Goal: Share content: Share content

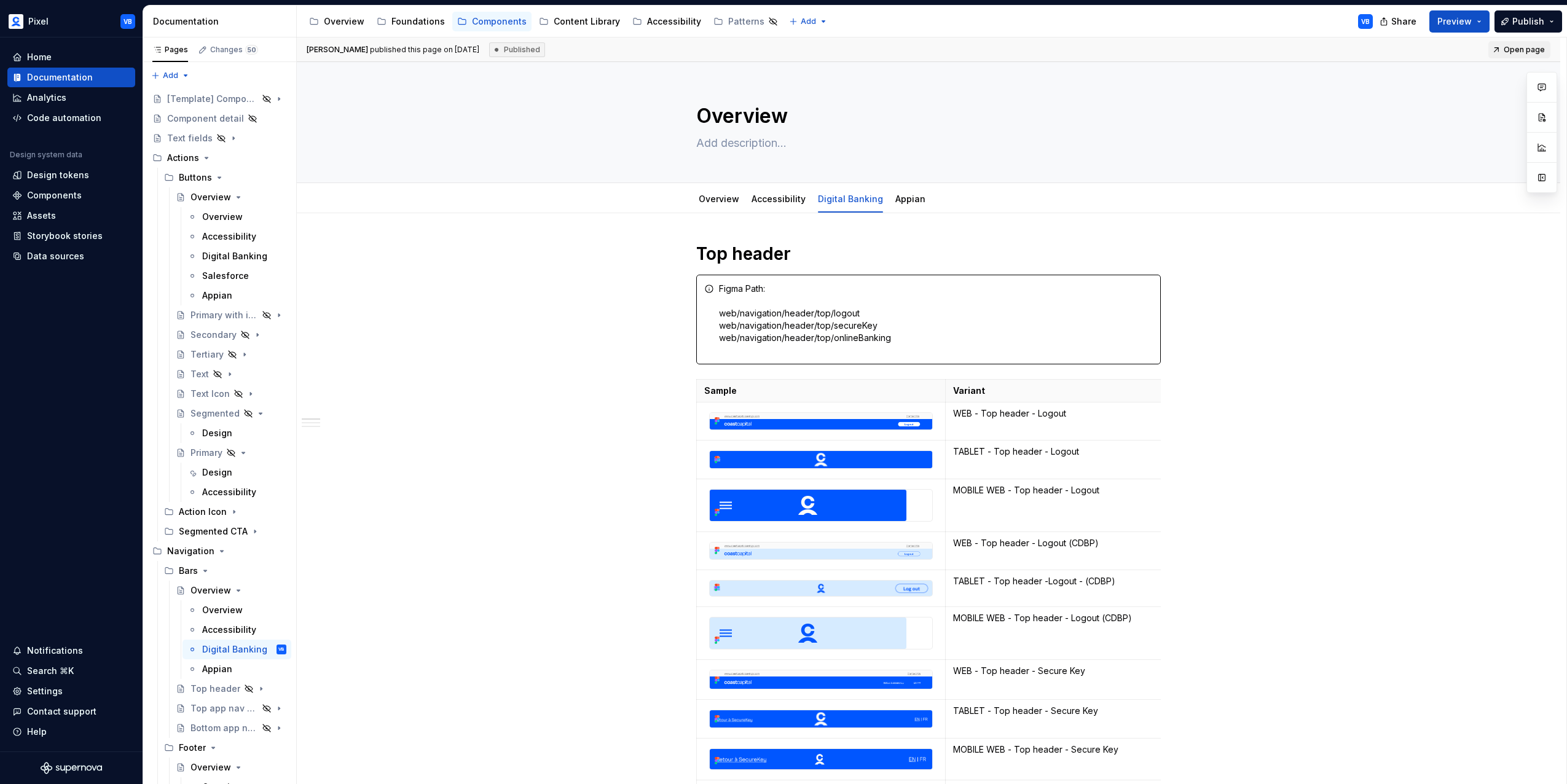
drag, startPoint x: 52, startPoint y: 114, endPoint x: 472, endPoint y: 474, distance: 553.2
click at [472, 474] on div "[PERSON_NAME] published this page on [DATE] Published Open page Overview Edit h…" at bounding box center [931, 411] width 1269 height 747
click at [1438, 19] on button "Preview" at bounding box center [1459, 21] width 60 height 22
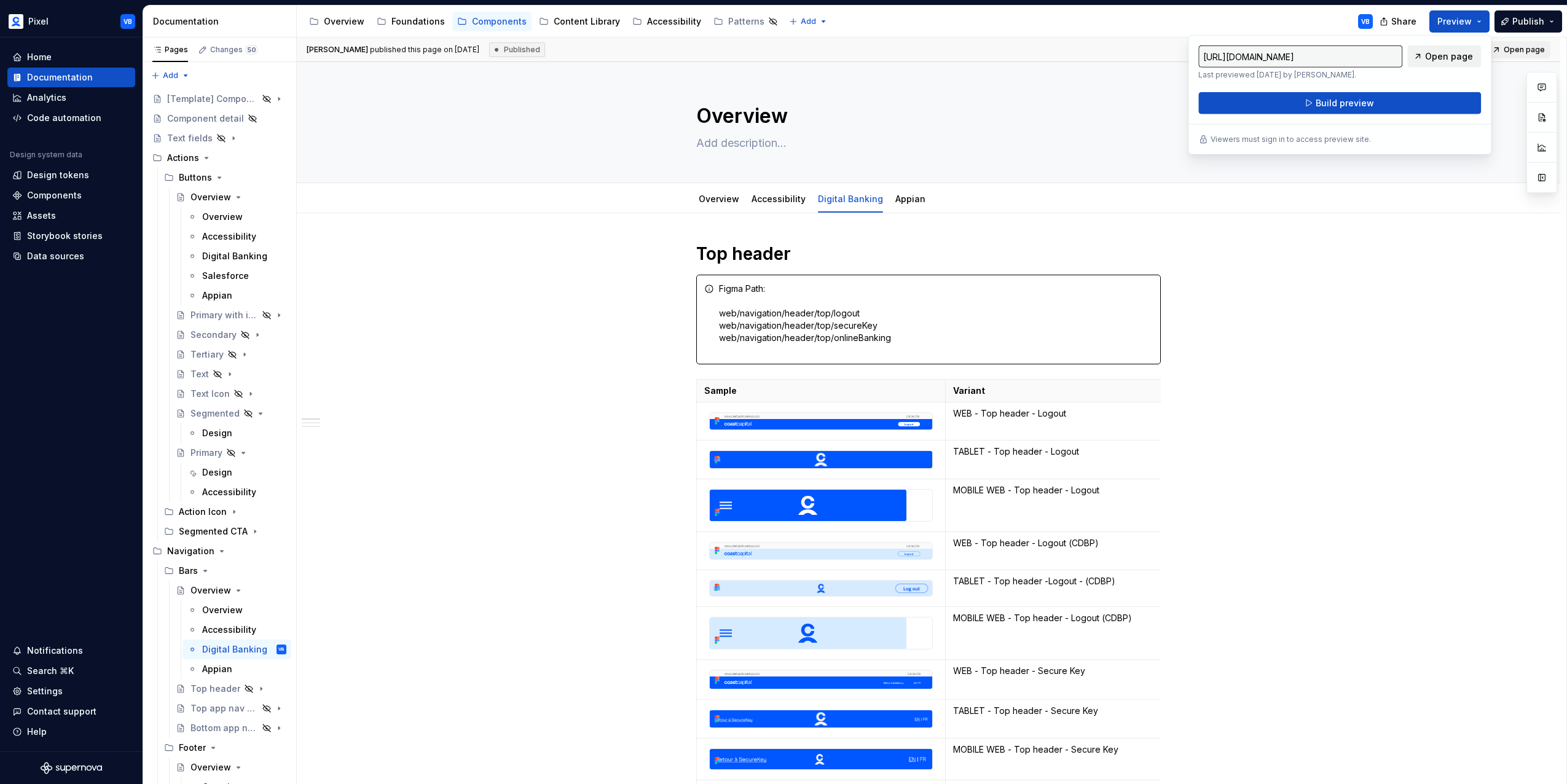
click at [1456, 56] on span "Open page" at bounding box center [1449, 56] width 48 height 12
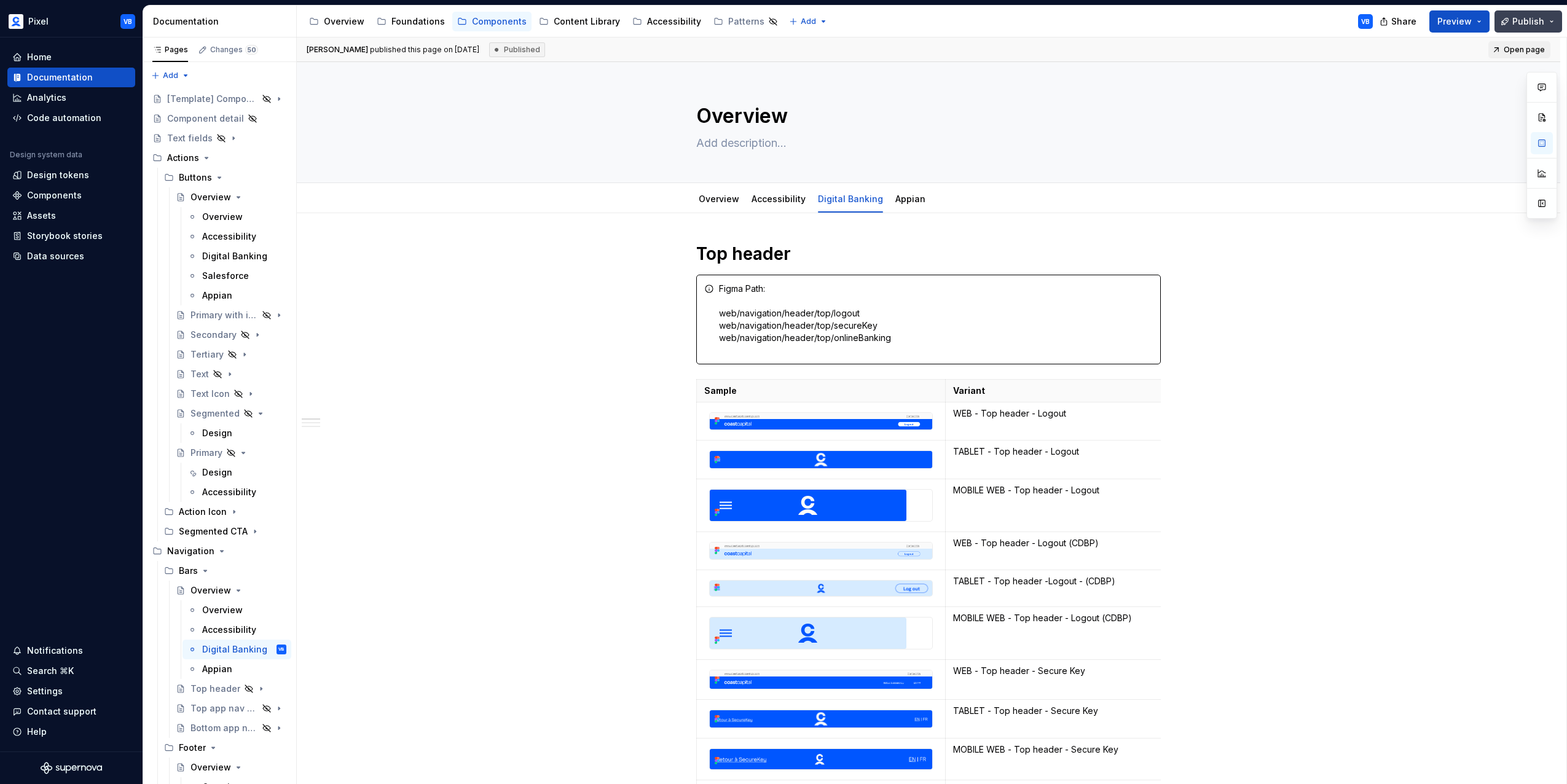
click at [1556, 22] on button "Publish" at bounding box center [1528, 21] width 67 height 22
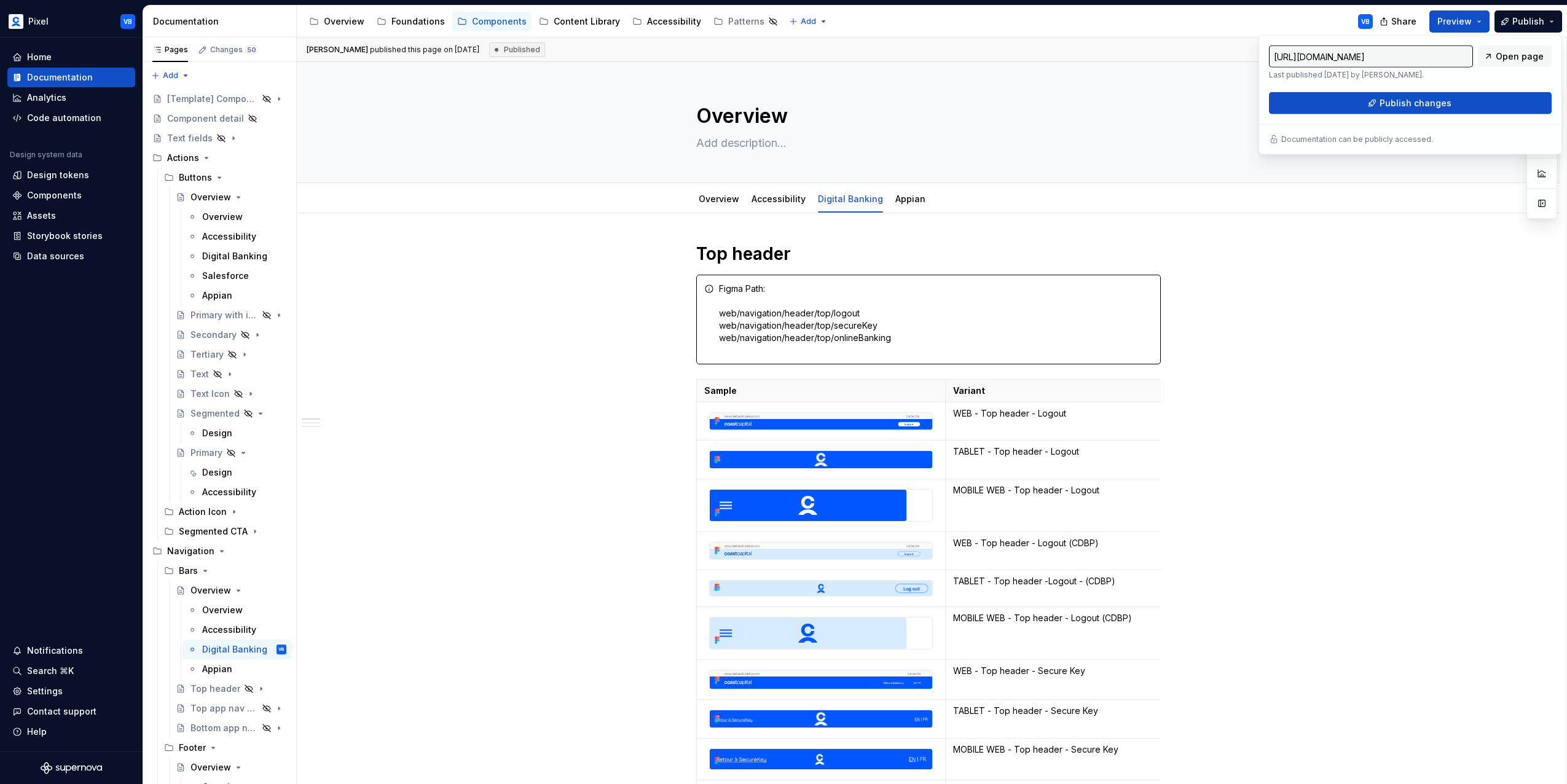
click at [1289, 139] on p "Documentation can be publicly accessed." at bounding box center [1356, 139] width 152 height 10
click at [1383, 198] on div "Overview Accessibility Digital Banking Appian Add tab" at bounding box center [928, 198] width 1165 height 27
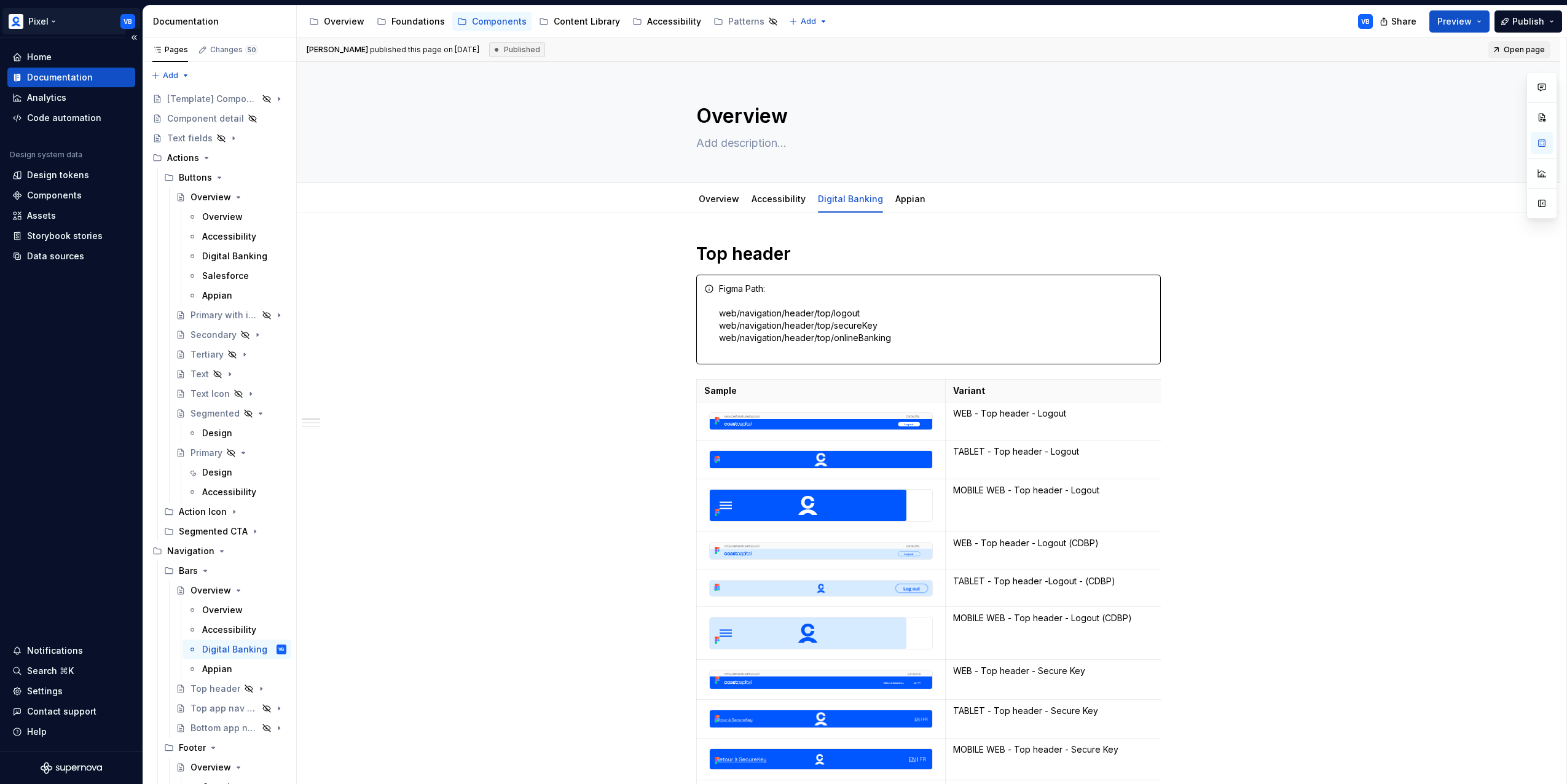
click at [37, 17] on html "Pixel VB Home Documentation Analytics Code automation Design system data Design…" at bounding box center [784, 392] width 1567 height 784
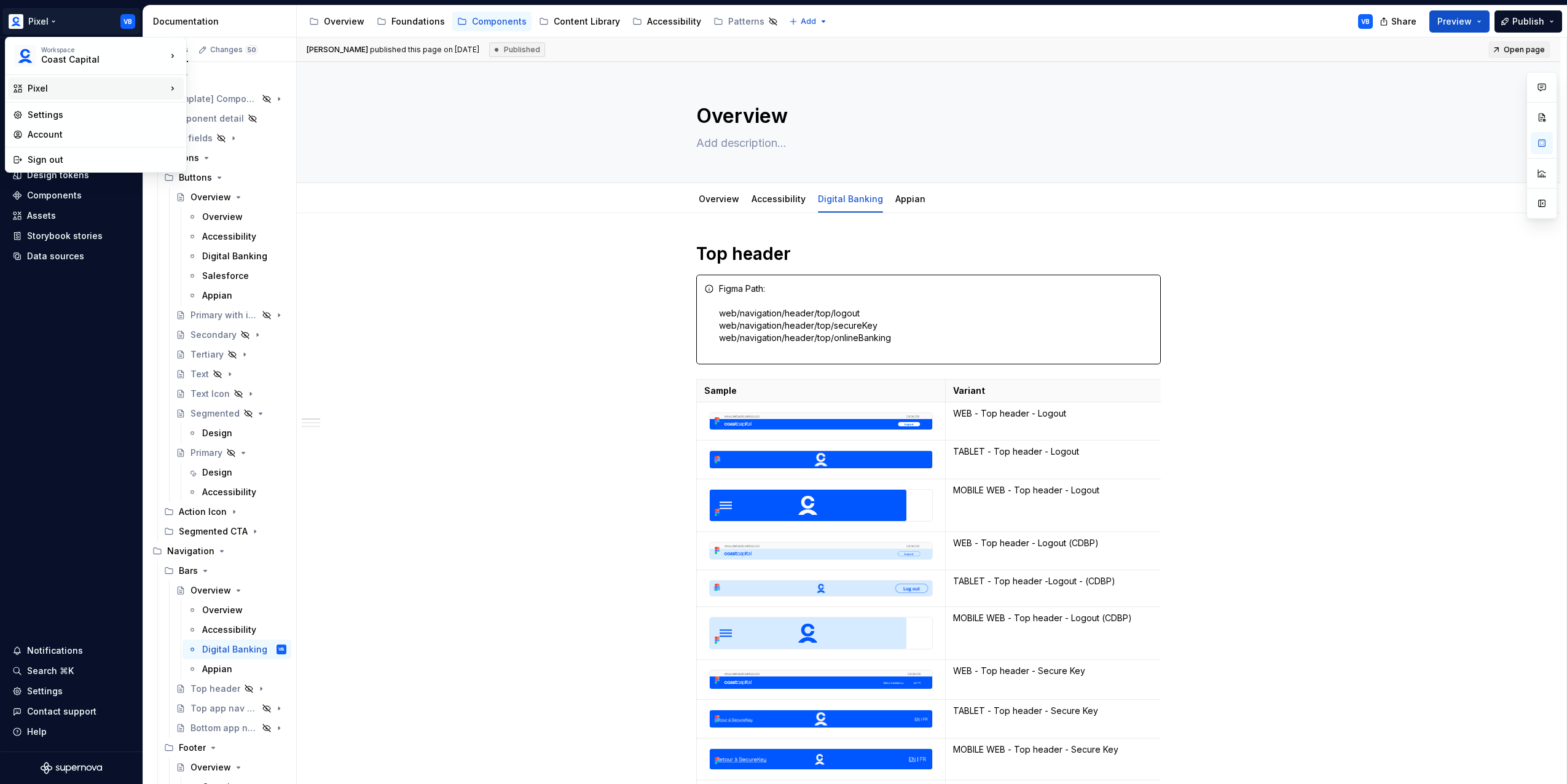
click at [45, 87] on div "Pixel" at bounding box center [97, 88] width 139 height 12
click at [79, 112] on div "Settings" at bounding box center [103, 115] width 151 height 12
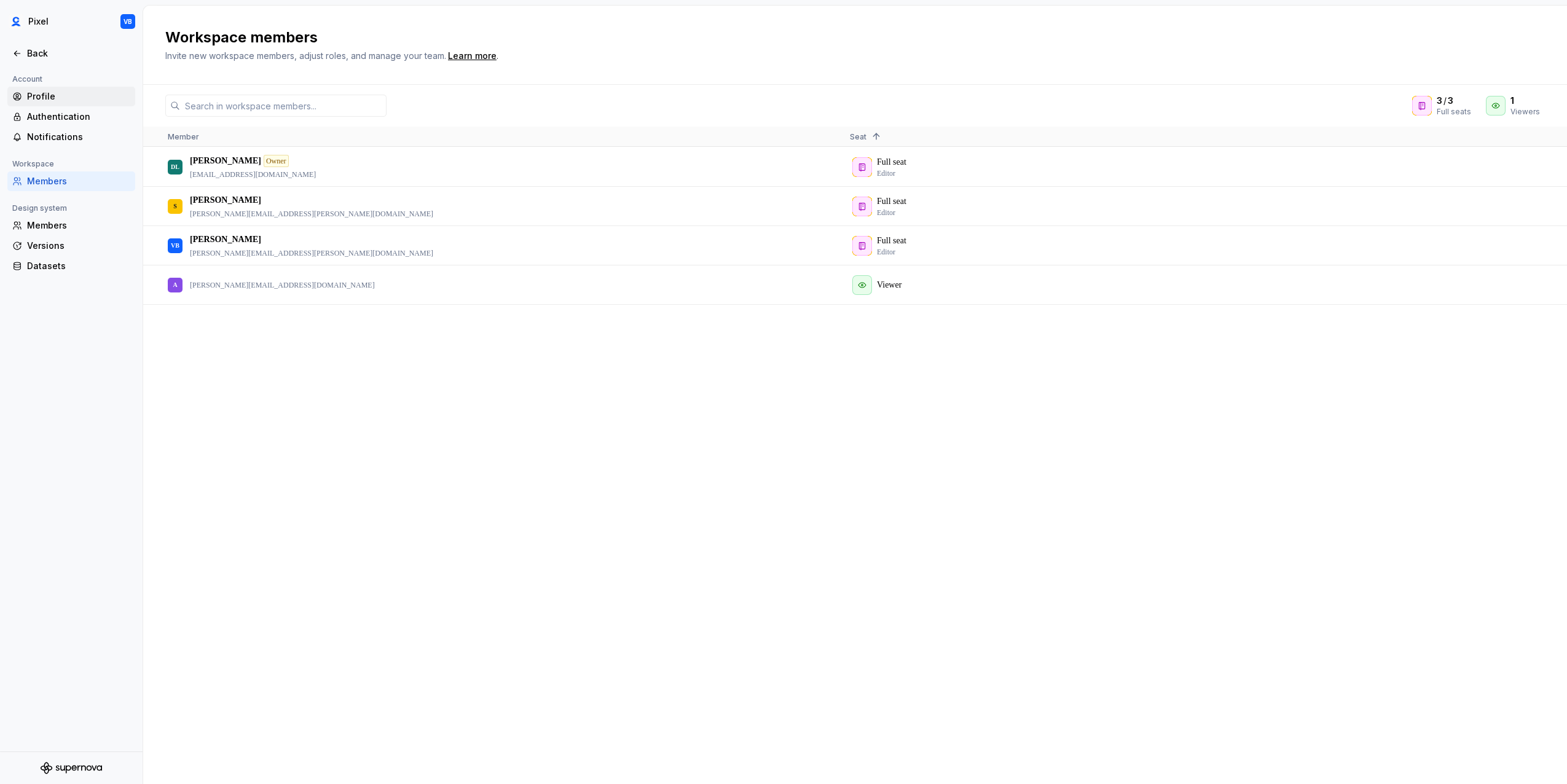
click at [64, 90] on div "Profile" at bounding box center [79, 96] width 103 height 12
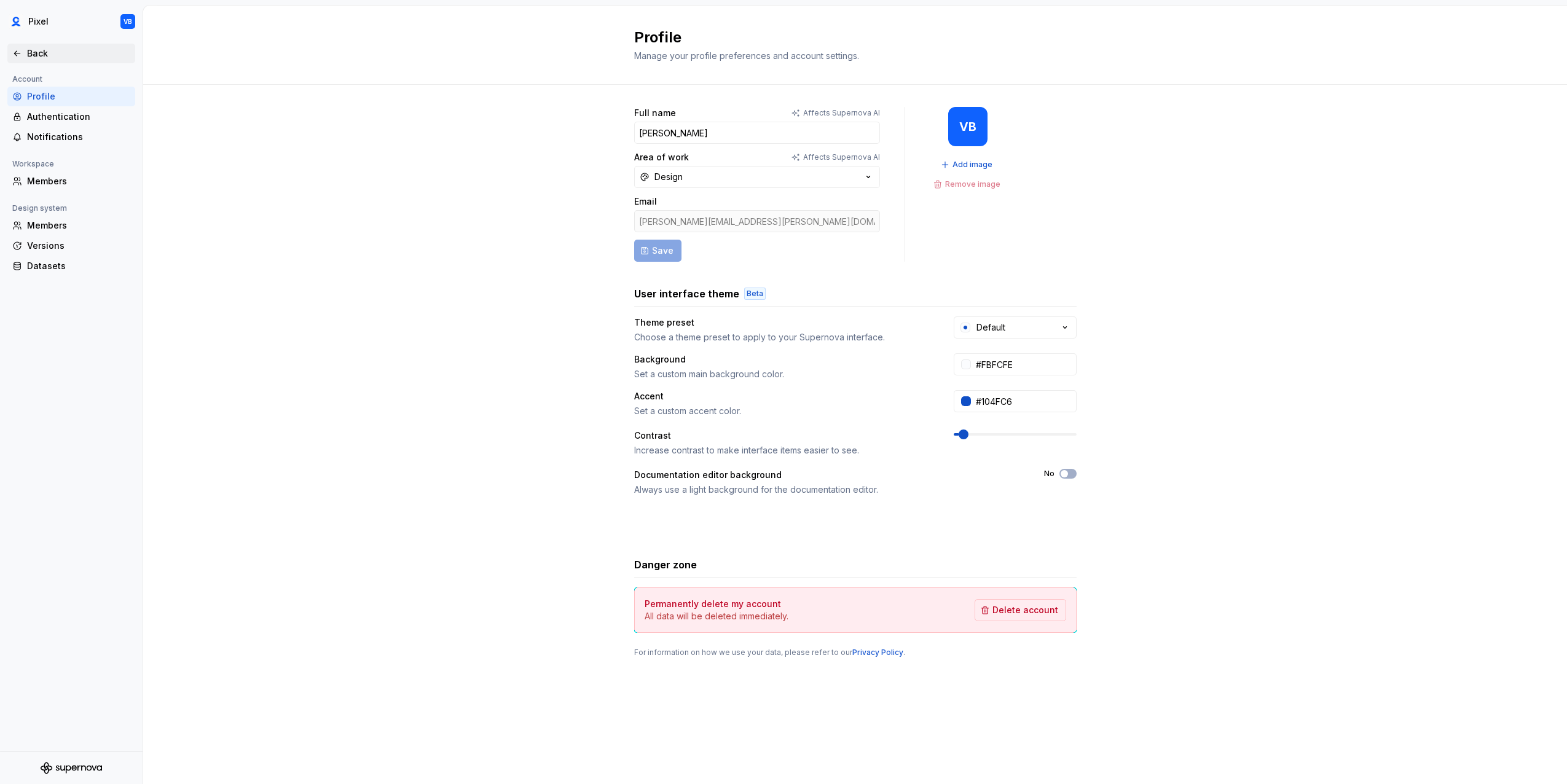
click at [53, 52] on div "Back" at bounding box center [79, 53] width 103 height 12
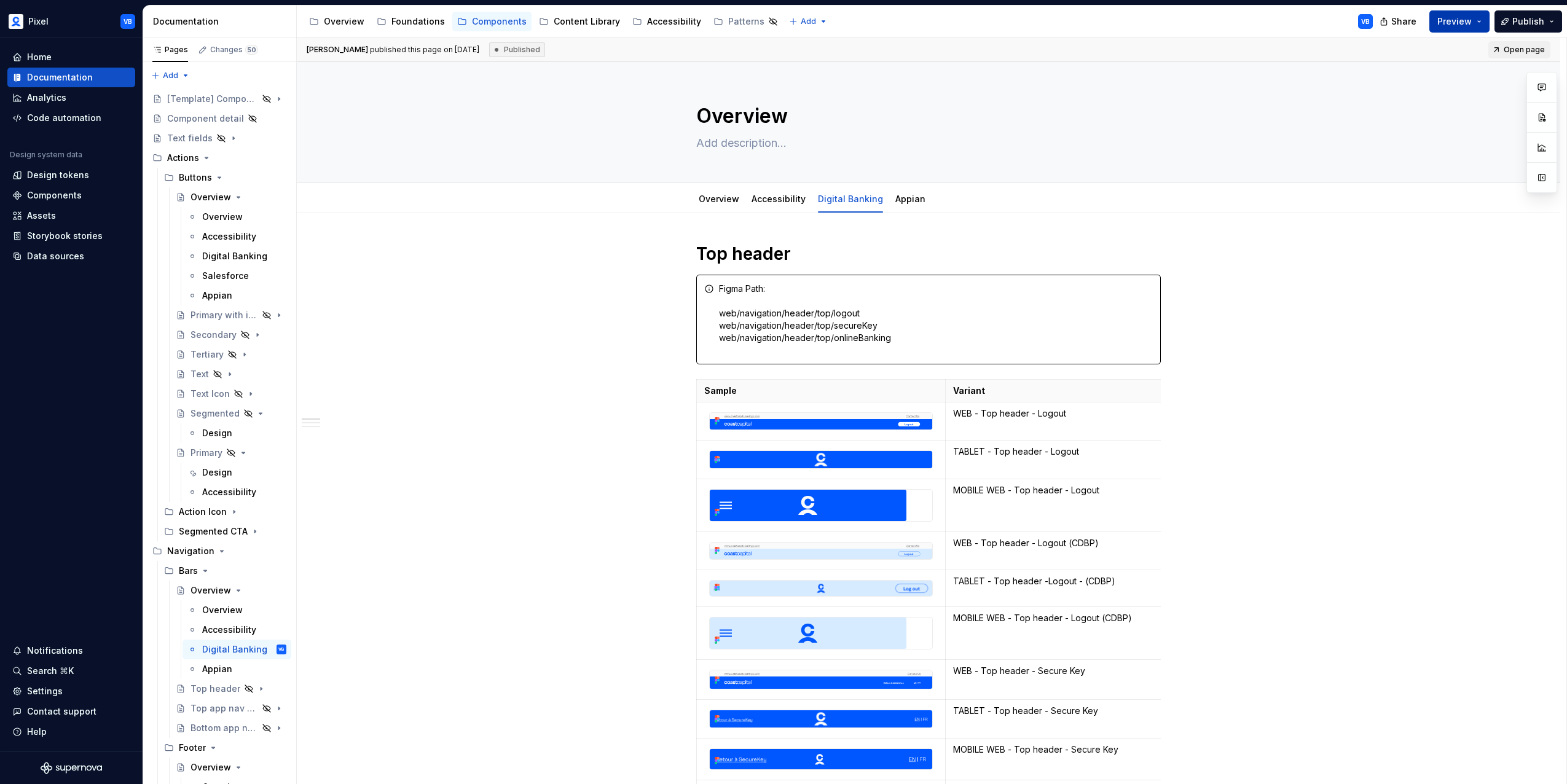
click at [1475, 18] on button "Preview" at bounding box center [1459, 21] width 60 height 22
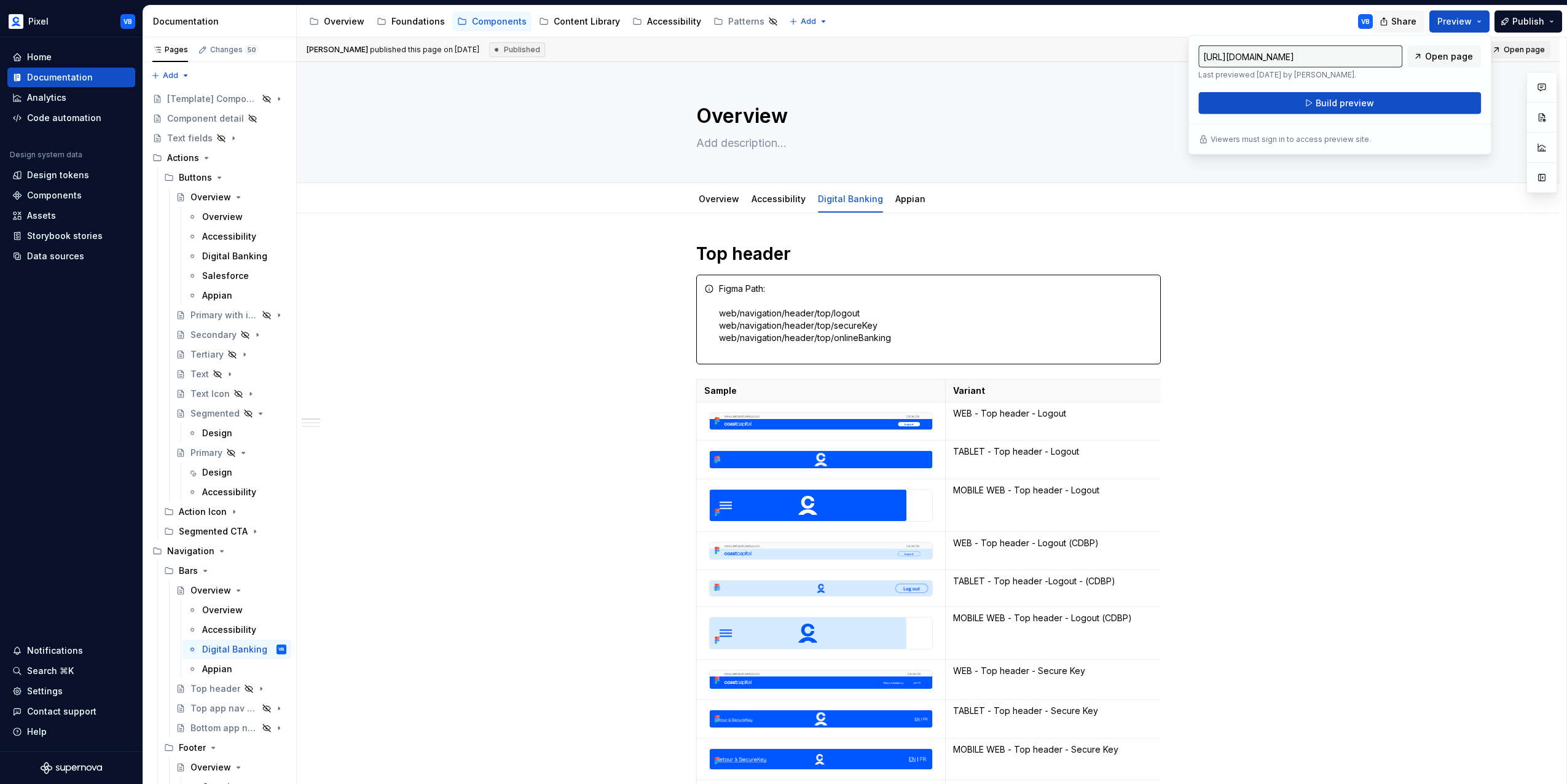
drag, startPoint x: 1475, startPoint y: 18, endPoint x: 1417, endPoint y: 20, distance: 58.0
click at [1416, 20] on span "Share" at bounding box center [1403, 21] width 25 height 12
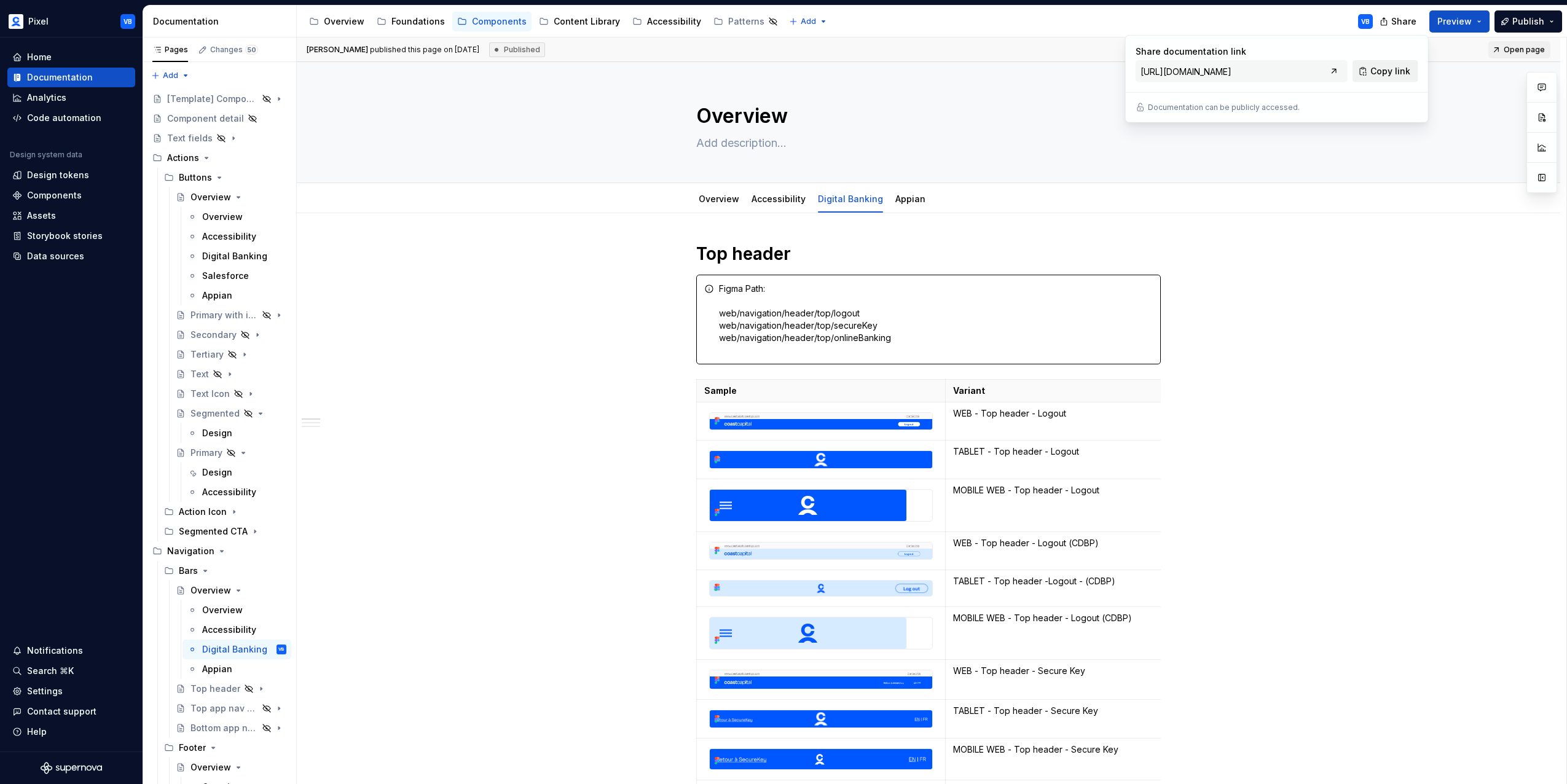
drag, startPoint x: 1417, startPoint y: 20, endPoint x: 1372, endPoint y: 71, distance: 68.0
click at [1372, 71] on span "Copy link" at bounding box center [1390, 70] width 40 height 12
click at [1377, 67] on span "Copy link" at bounding box center [1390, 70] width 40 height 12
type textarea "*"
